Goal: Information Seeking & Learning: Learn about a topic

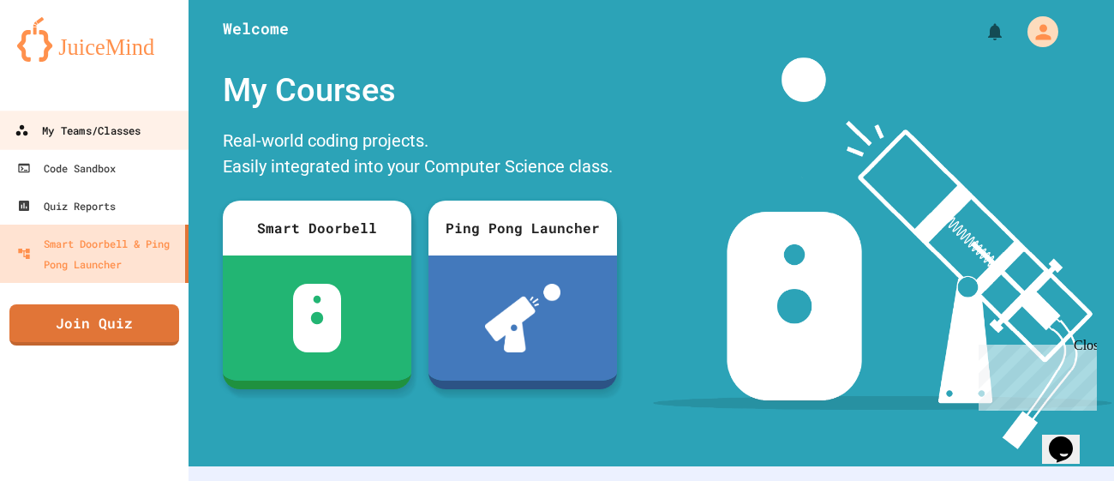
click at [105, 135] on div "My Teams/Classes" at bounding box center [78, 130] width 126 height 21
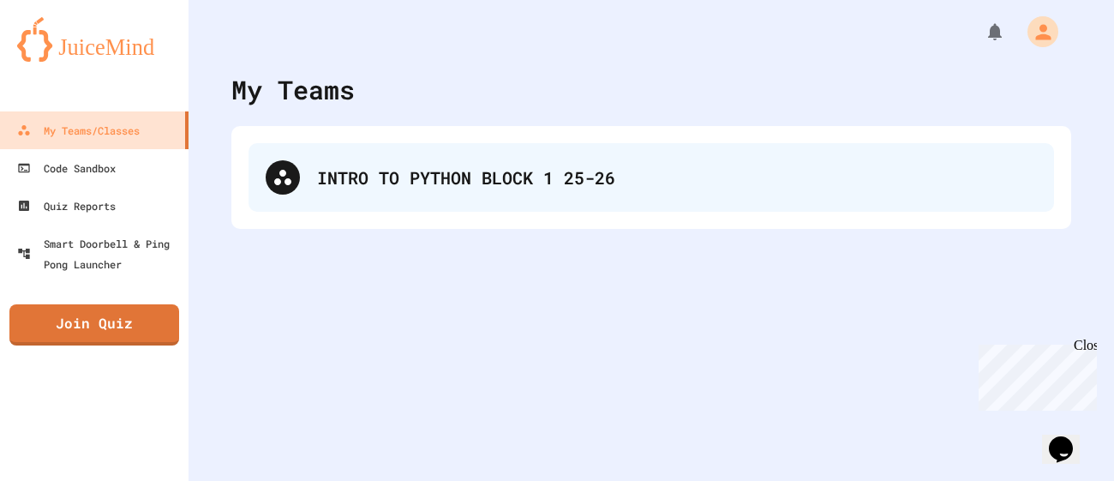
click at [517, 200] on div "INTRO TO PYTHON BLOCK 1 25-26" at bounding box center [650, 177] width 805 height 69
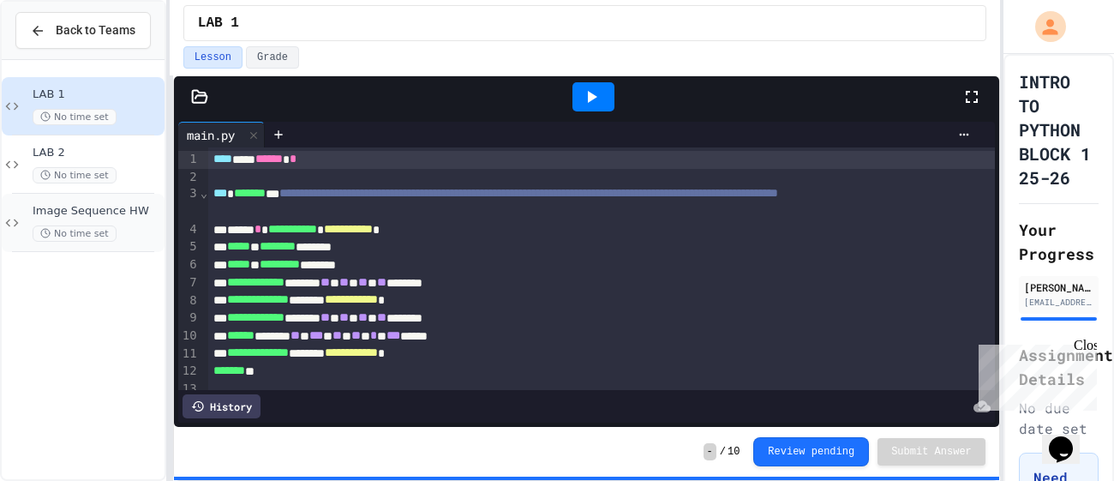
click at [112, 206] on span "Image Sequence HW" at bounding box center [97, 211] width 128 height 15
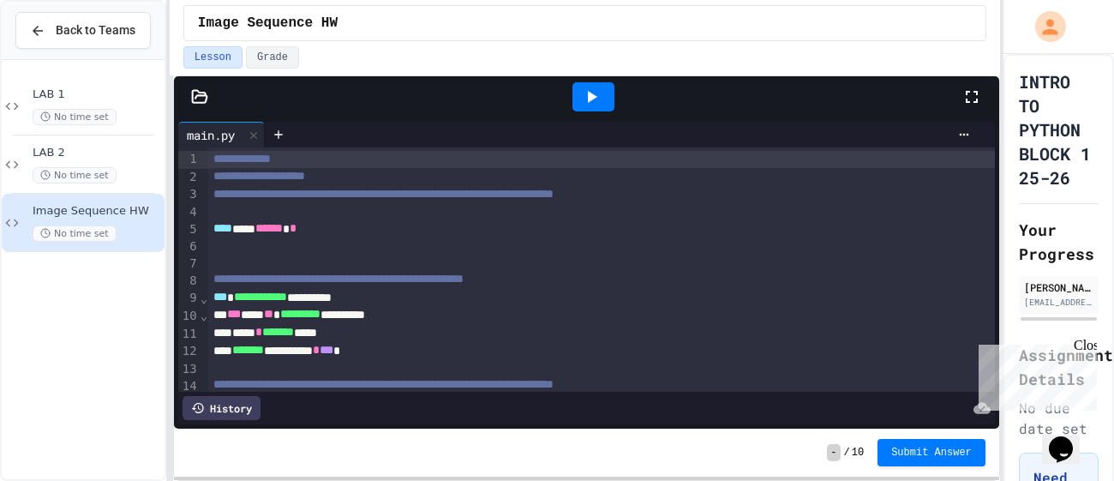
click at [968, 107] on div at bounding box center [980, 97] width 38 height 46
click at [975, 95] on icon at bounding box center [971, 97] width 21 height 21
